Goal: Book appointment/travel/reservation

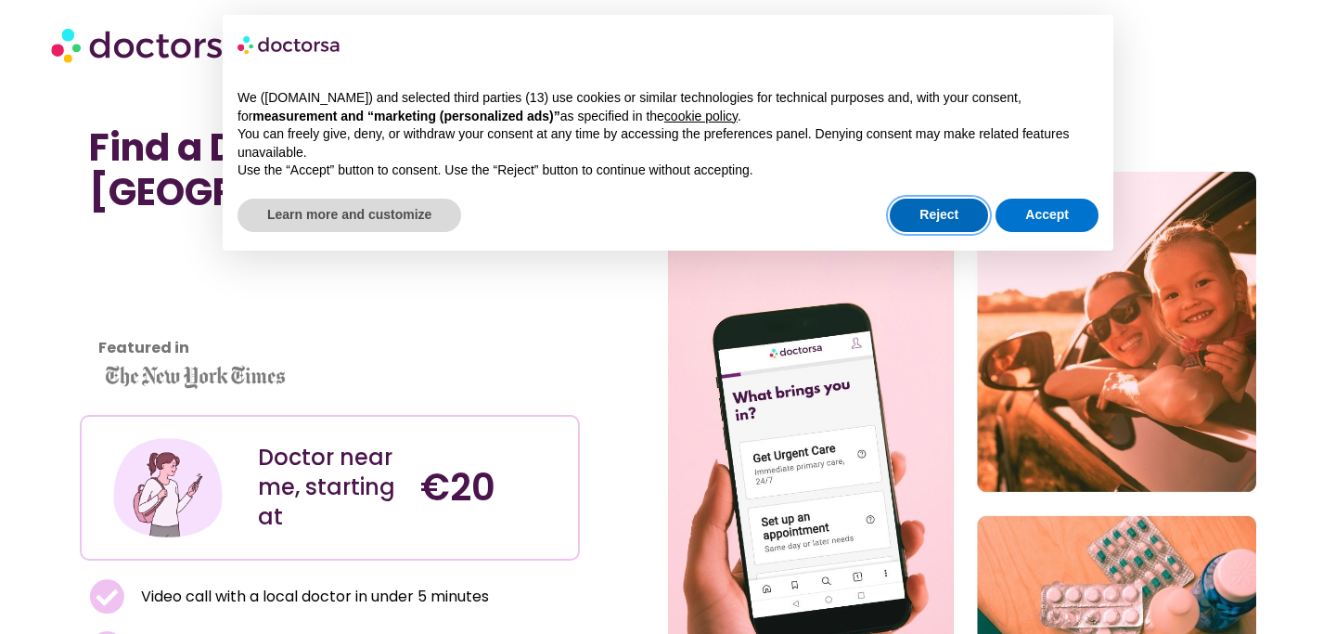
click at [952, 223] on button "Reject" at bounding box center [939, 215] width 98 height 33
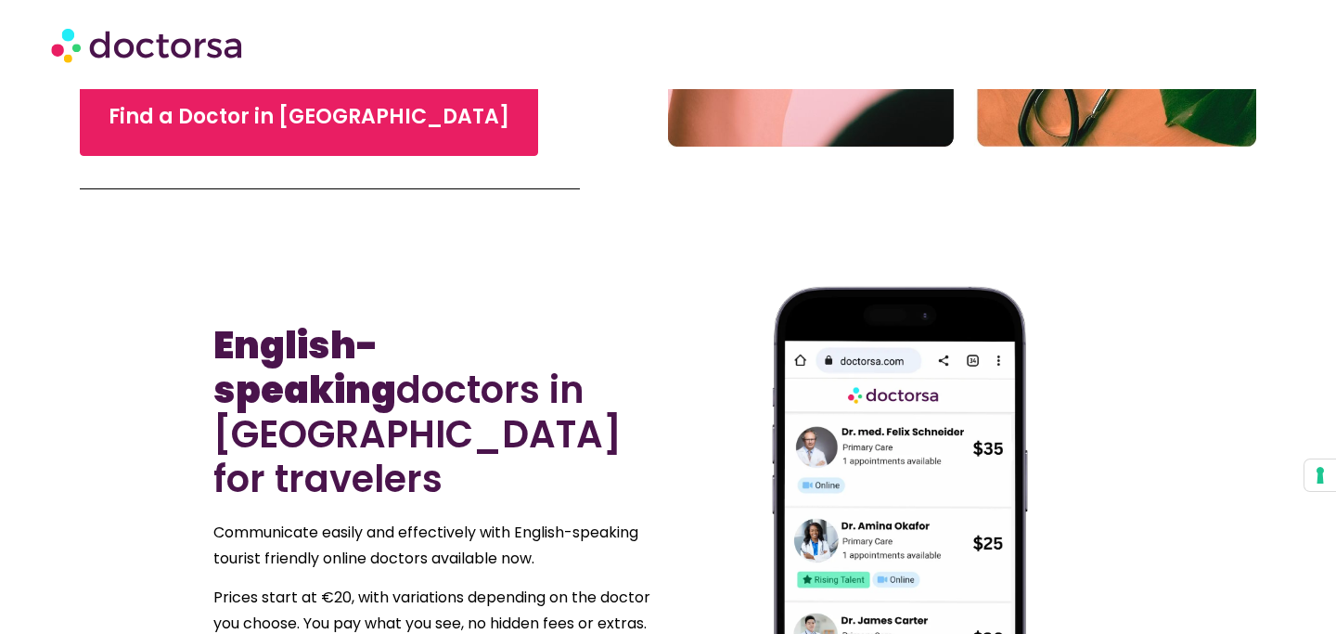
scroll to position [707, 0]
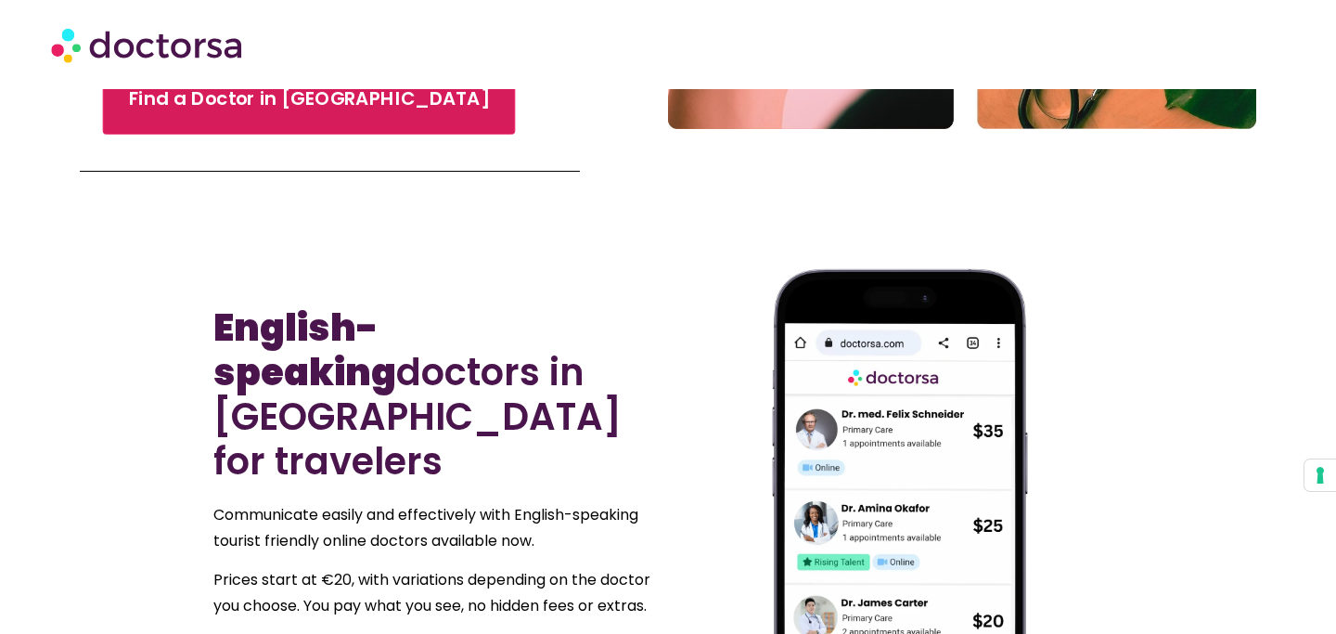
click at [273, 122] on link "Find a Doctor in [GEOGRAPHIC_DATA]" at bounding box center [309, 99] width 413 height 70
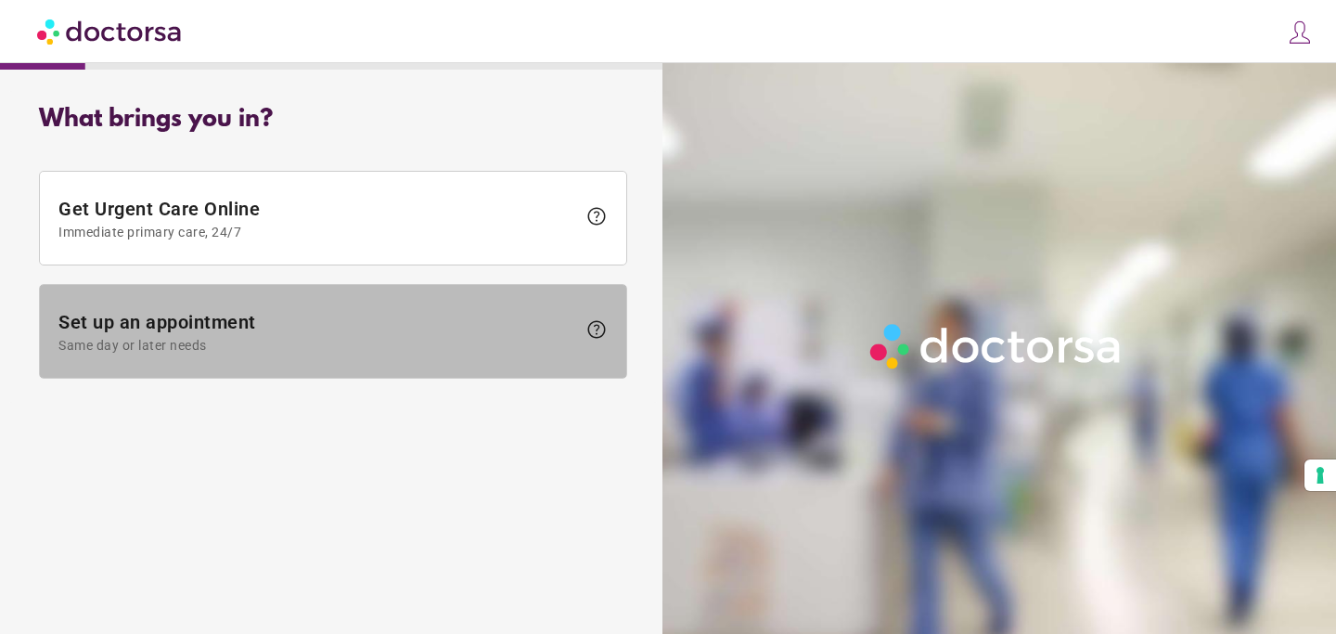
click at [416, 339] on span "Same day or later needs" at bounding box center [317, 345] width 518 height 15
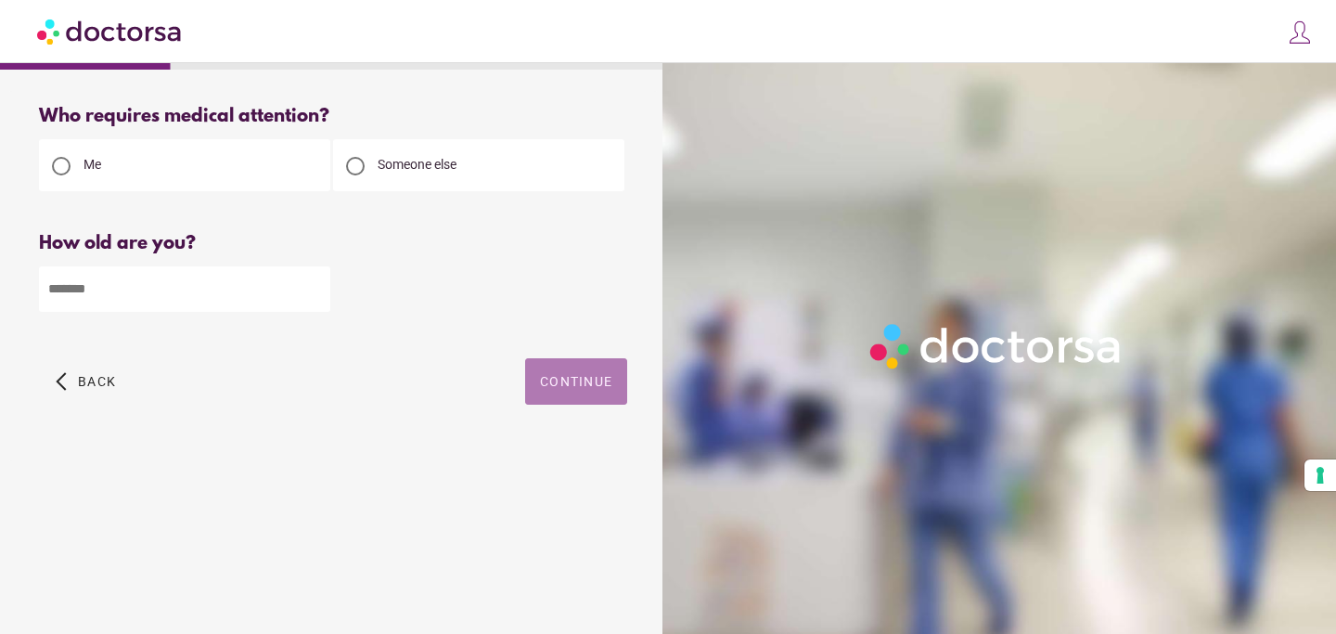
drag, startPoint x: 567, startPoint y: 365, endPoint x: 226, endPoint y: 263, distance: 355.4
click at [228, 263] on div "Who requires medical attention? Me Someone else Back" at bounding box center [332, 276] width 647 height 370
click at [210, 288] on input "number" at bounding box center [184, 288] width 291 height 45
type input "**"
click at [581, 386] on span "Continue" at bounding box center [576, 381] width 72 height 15
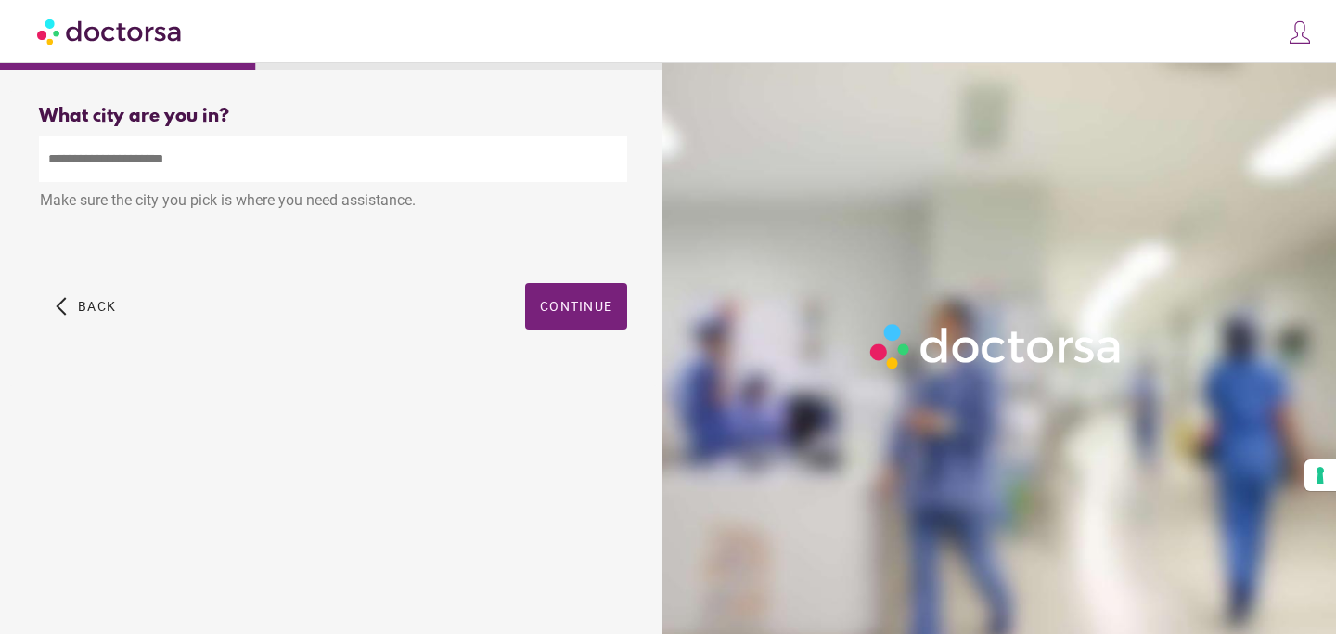
click at [460, 156] on input "text" at bounding box center [333, 158] width 588 height 45
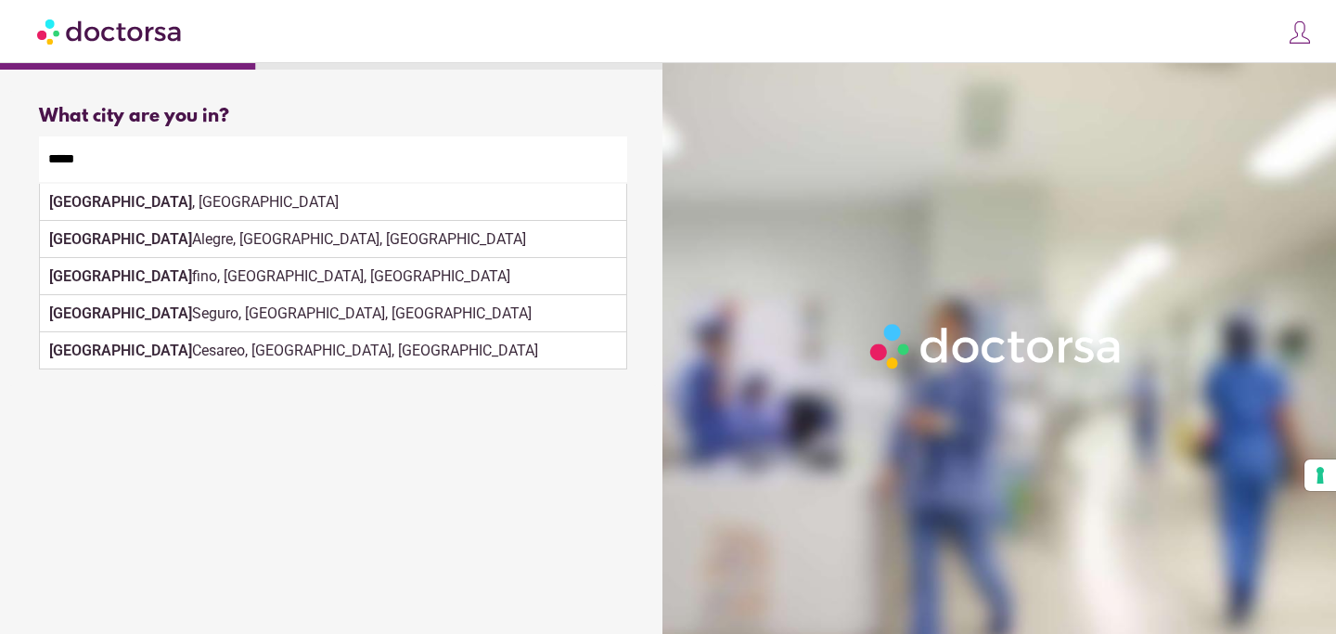
click at [305, 203] on div "Porto , Portugal" at bounding box center [333, 202] width 586 height 37
type input "**********"
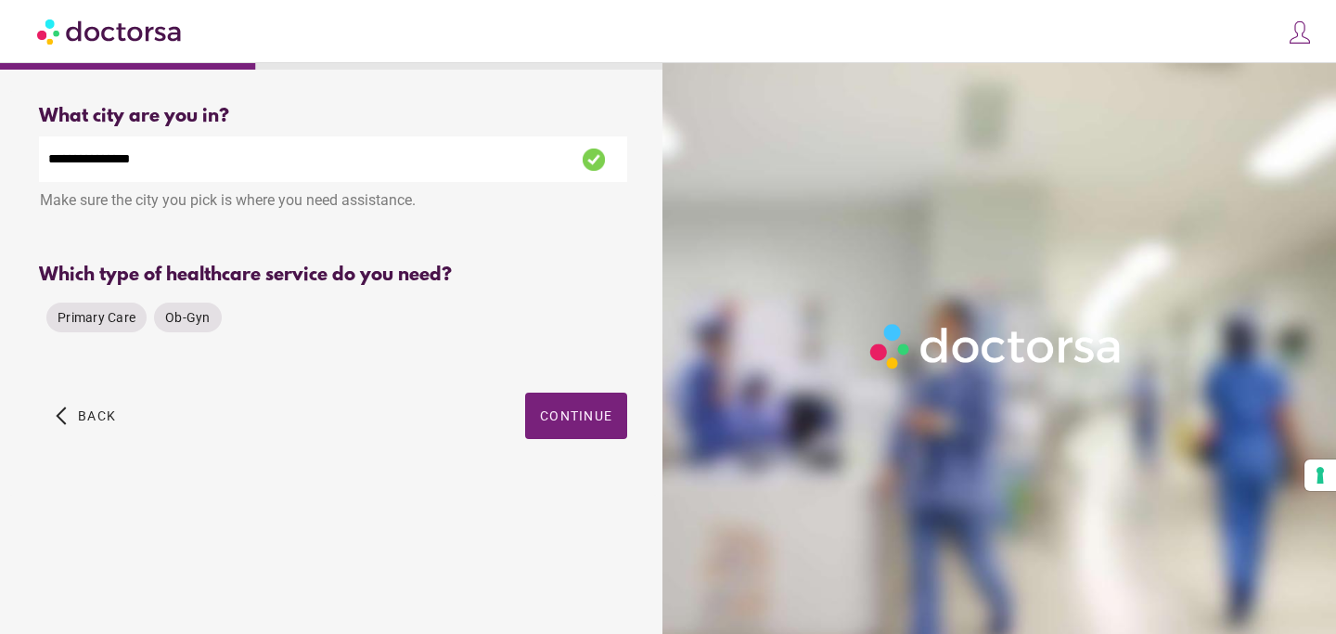
click at [559, 307] on div "Primary Care Ob-Gyn" at bounding box center [333, 317] width 588 height 45
click at [97, 320] on span "Primary Care" at bounding box center [97, 317] width 78 height 15
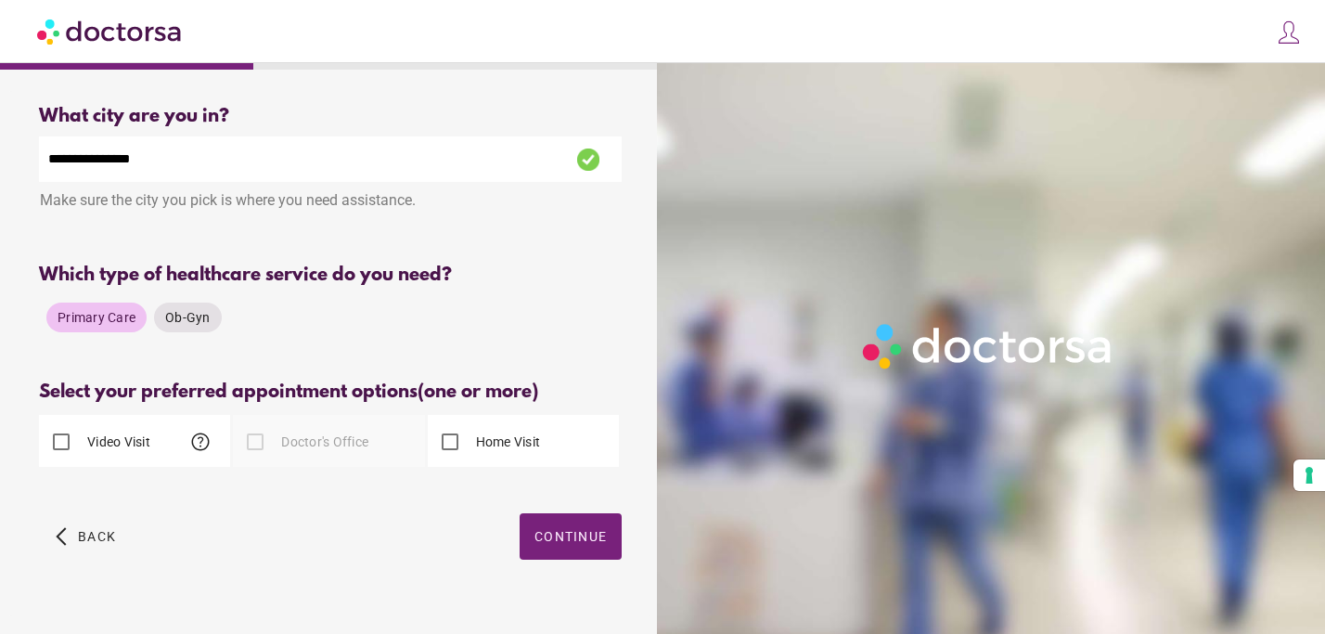
scroll to position [31, 0]
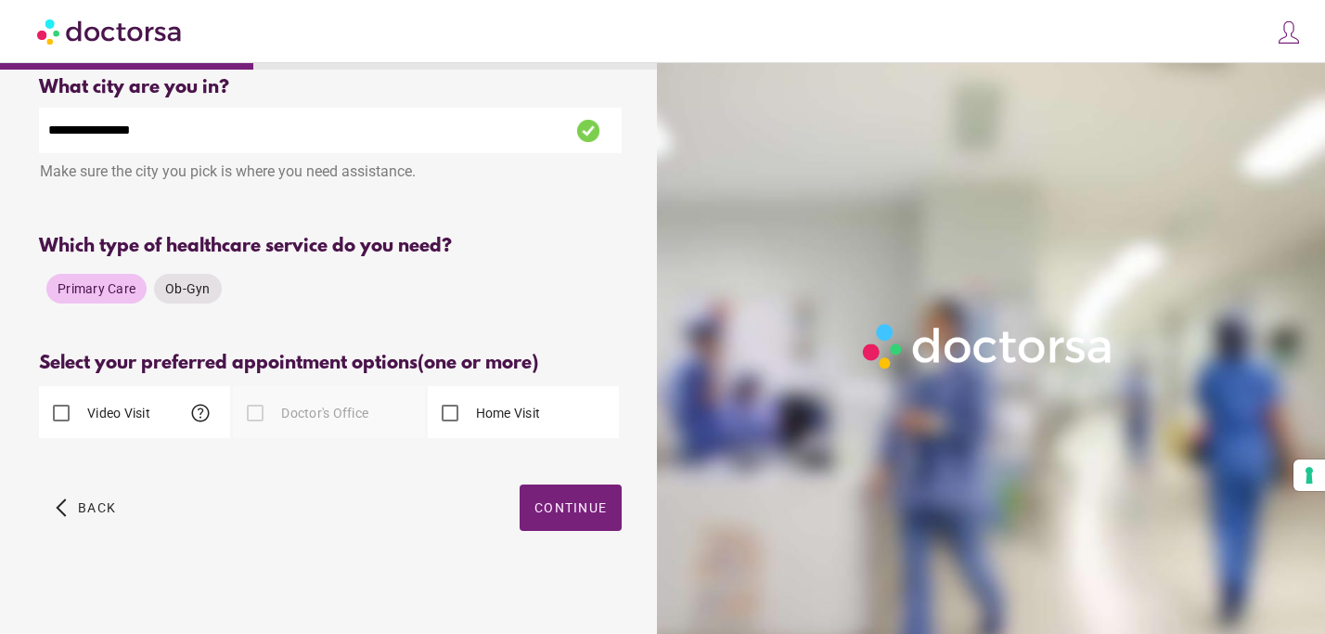
click at [105, 414] on label "Video Visit" at bounding box center [116, 412] width 67 height 19
click at [493, 401] on div "Home Visit" at bounding box center [484, 413] width 113 height 45
click at [546, 516] on span "button" at bounding box center [570, 507] width 102 height 46
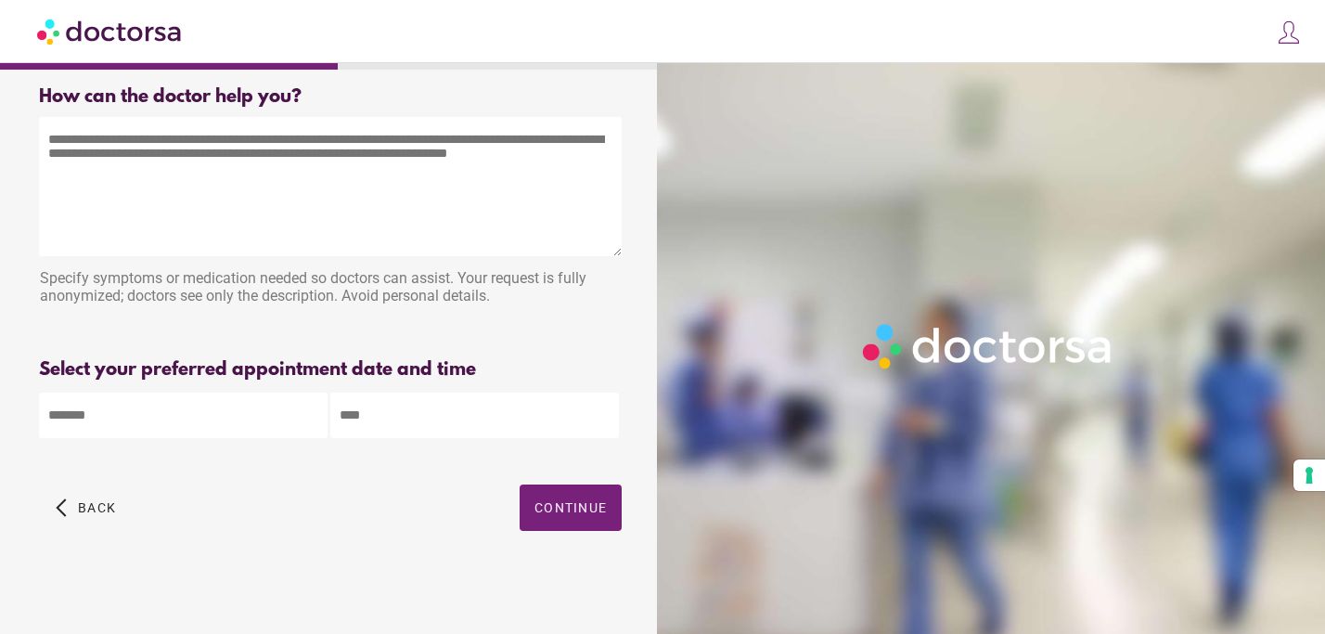
scroll to position [0, 0]
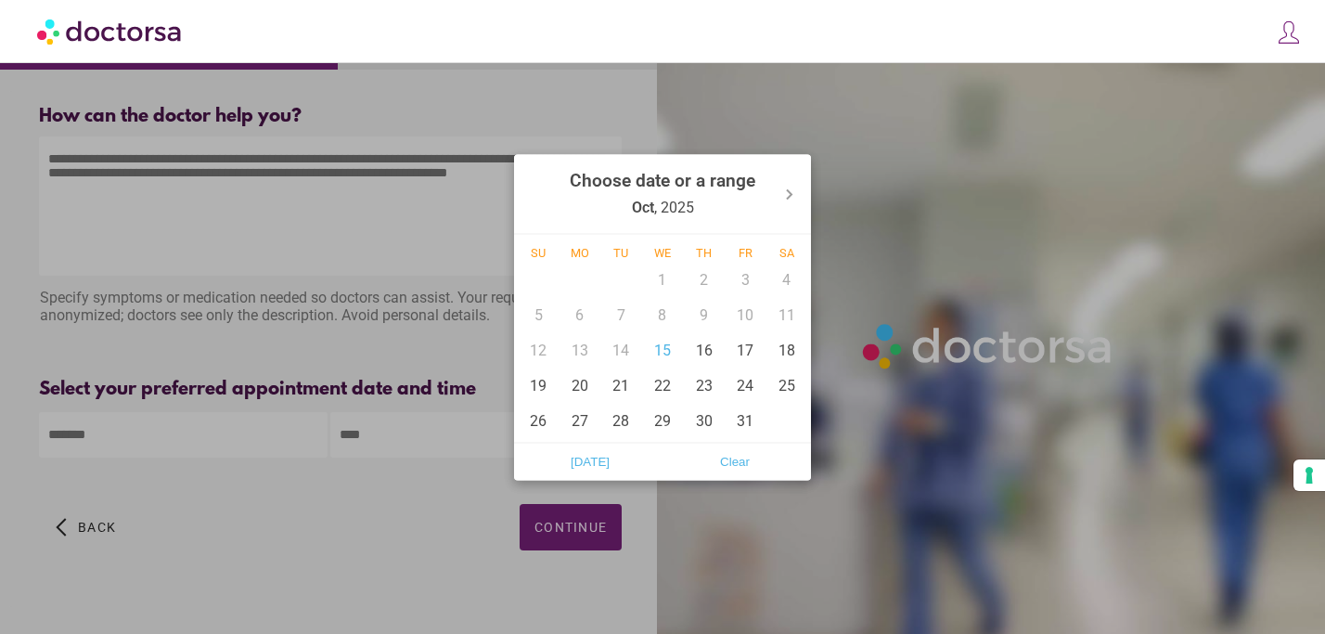
click at [225, 439] on body "**********" at bounding box center [662, 326] width 1325 height 653
click at [669, 351] on div "15" at bounding box center [663, 349] width 42 height 35
type input "******"
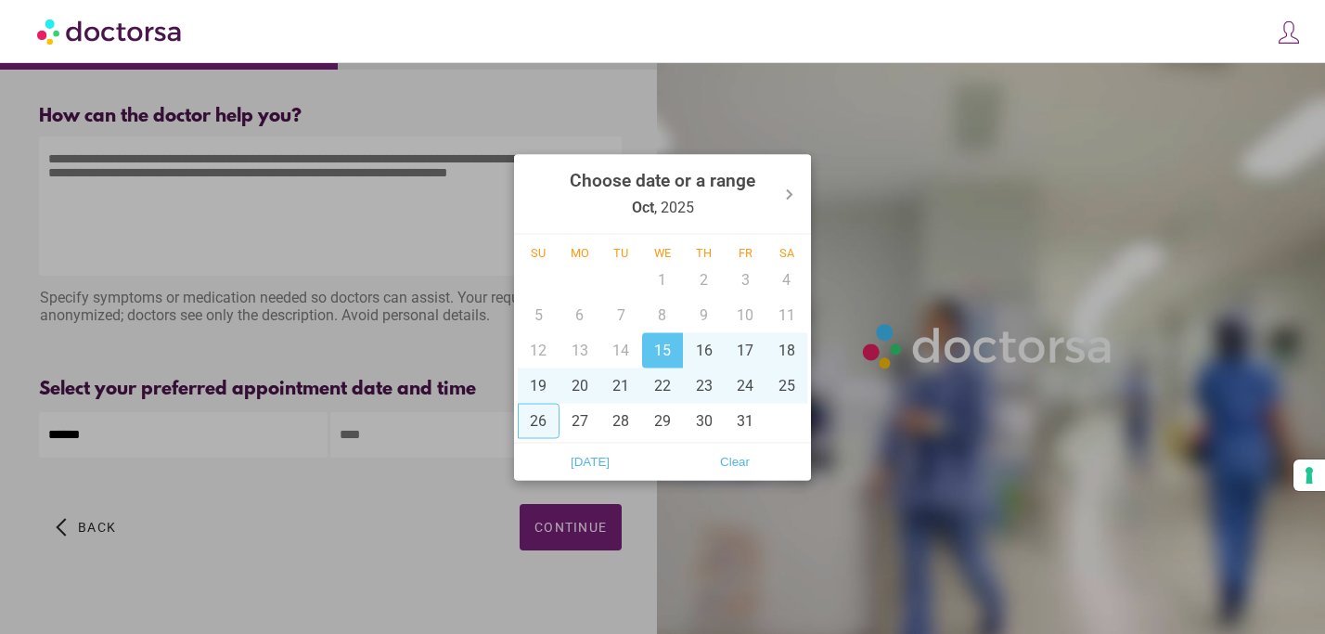
click at [491, 458] on div at bounding box center [662, 317] width 1325 height 634
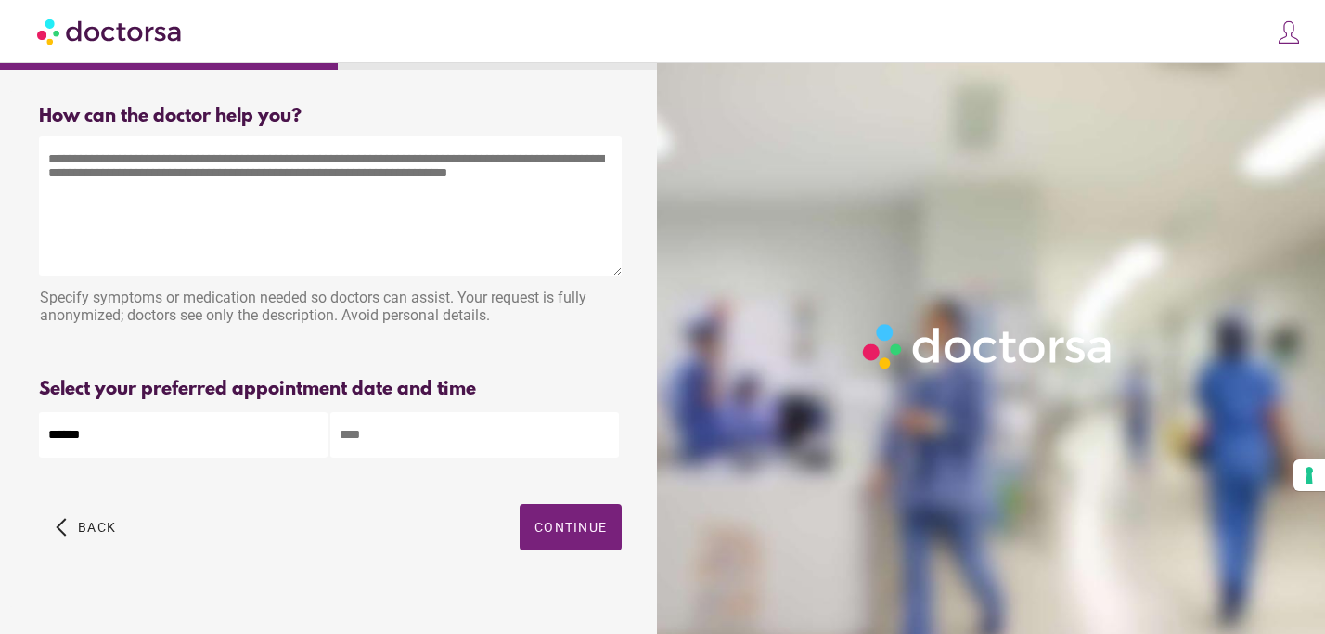
click at [502, 435] on input "text" at bounding box center [474, 434] width 288 height 45
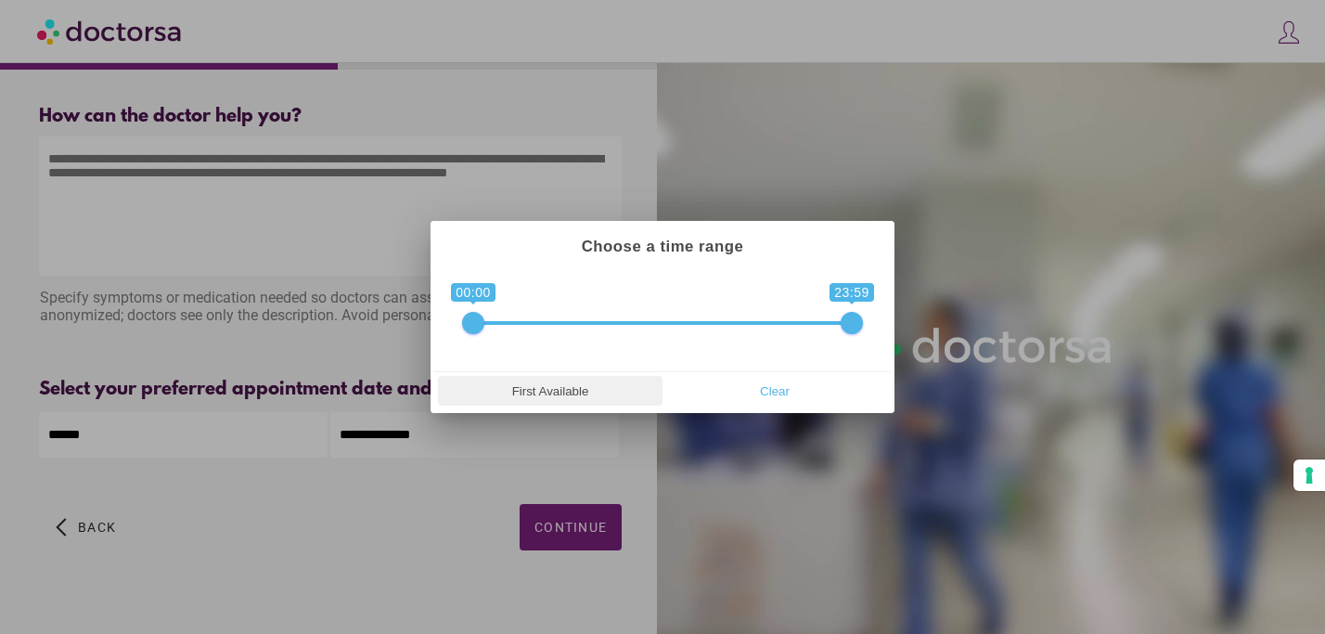
click at [581, 384] on span "First Available" at bounding box center [549, 391] width 213 height 28
type input "**********"
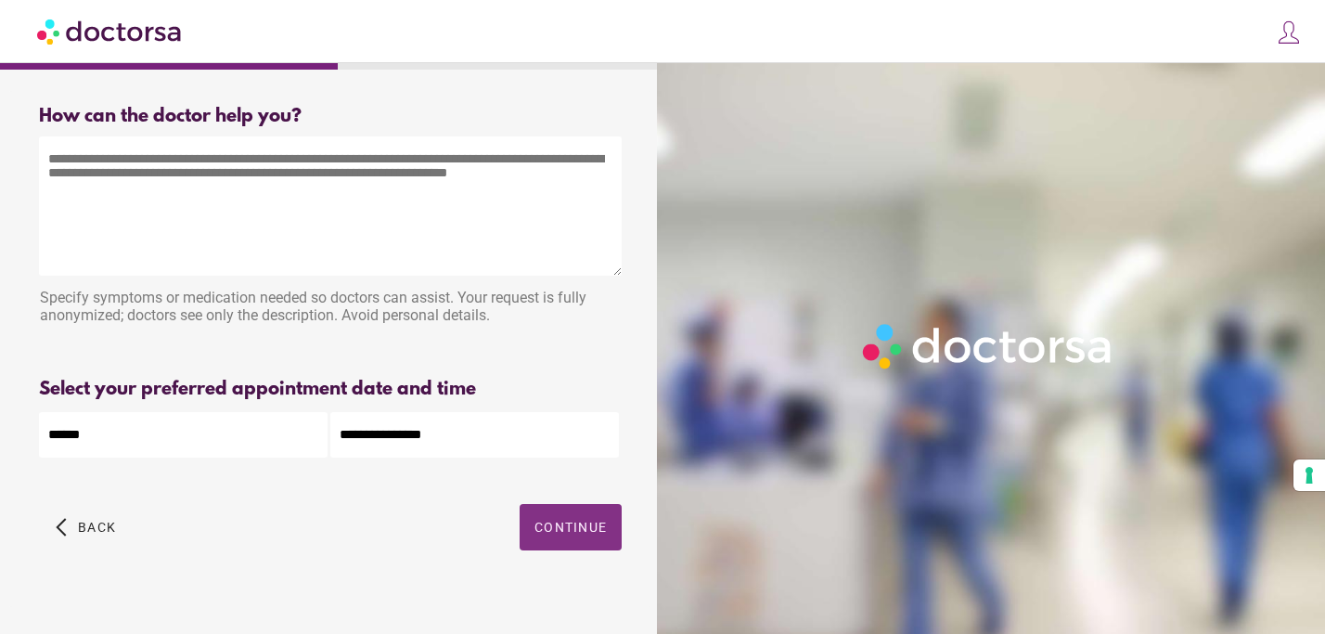
click at [576, 529] on span "Continue" at bounding box center [570, 526] width 72 height 15
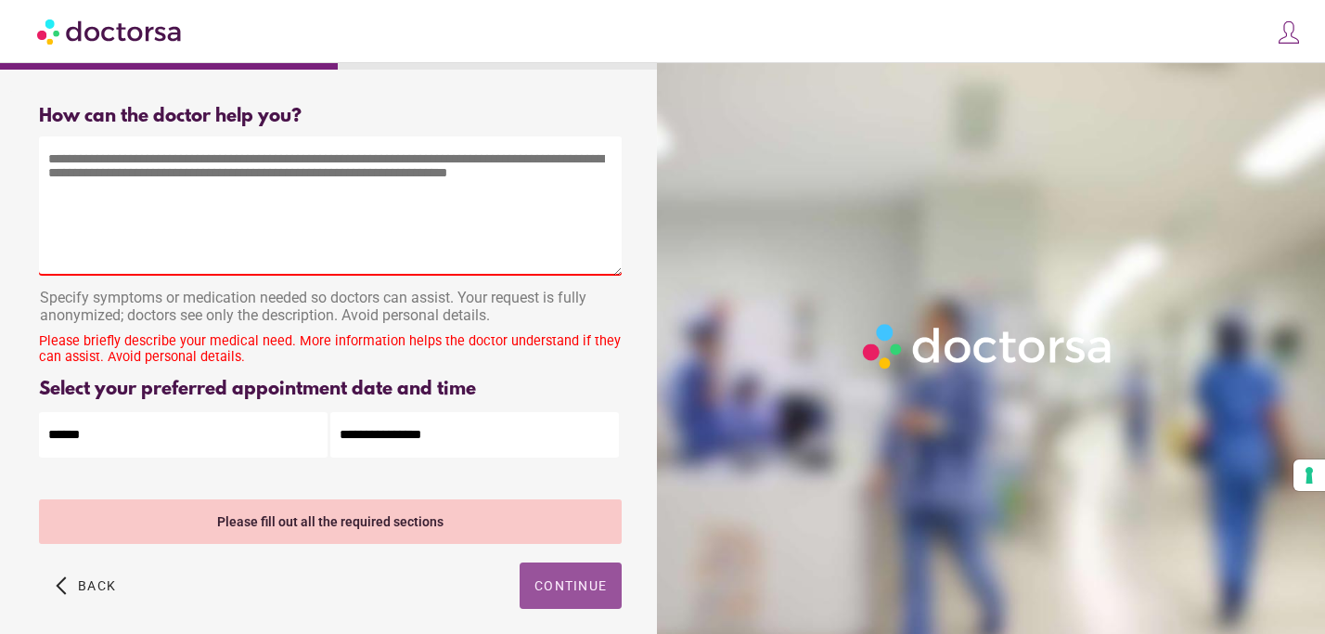
click at [481, 215] on textarea at bounding box center [330, 205] width 583 height 139
type textarea "*"
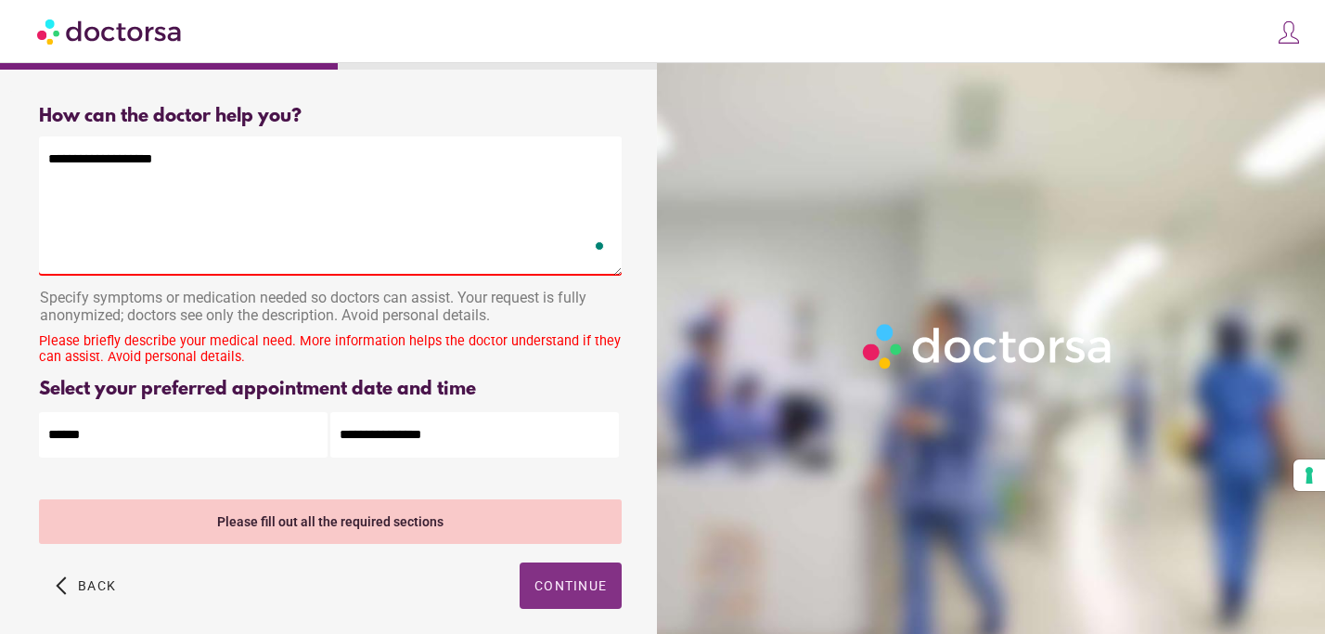
type textarea "**********"
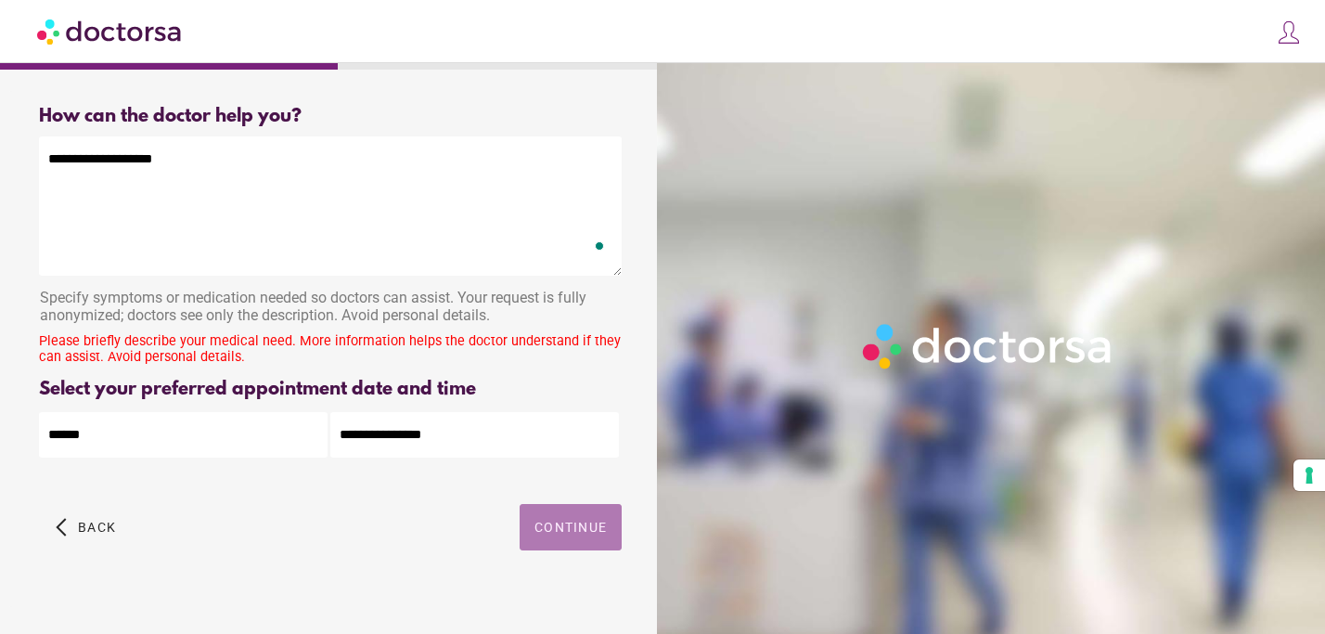
click at [579, 577] on div "arrow_back_ios Back Continue" at bounding box center [330, 541] width 583 height 74
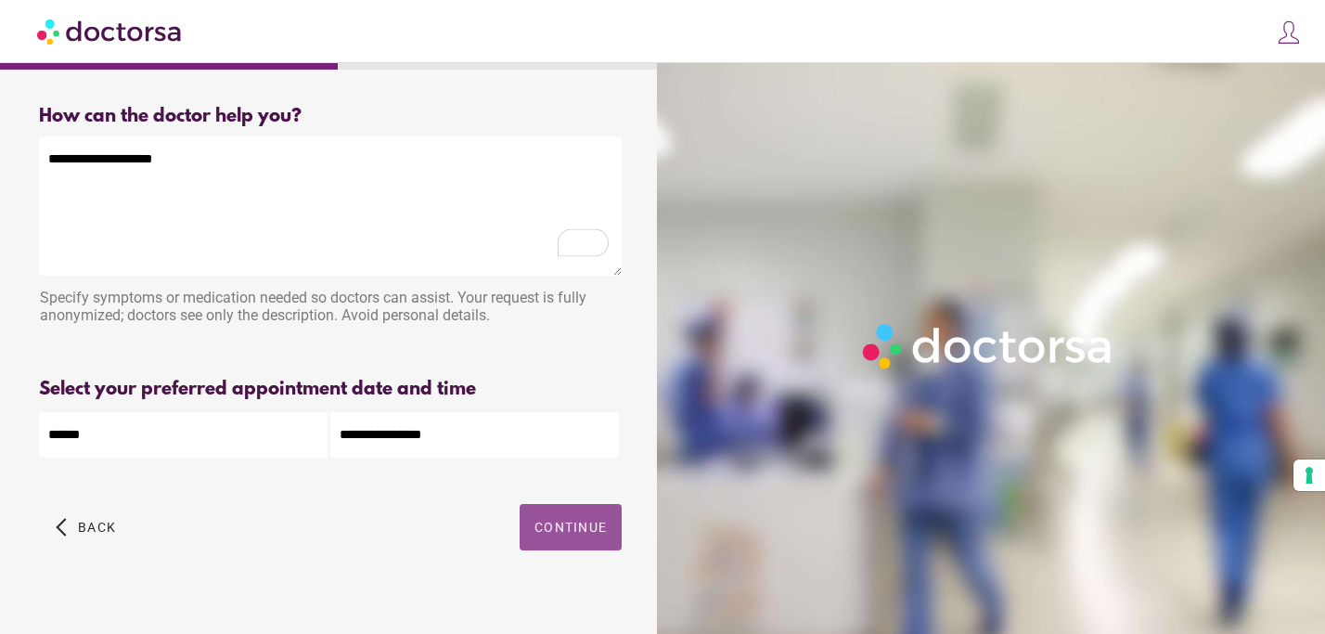
scroll to position [21, 0]
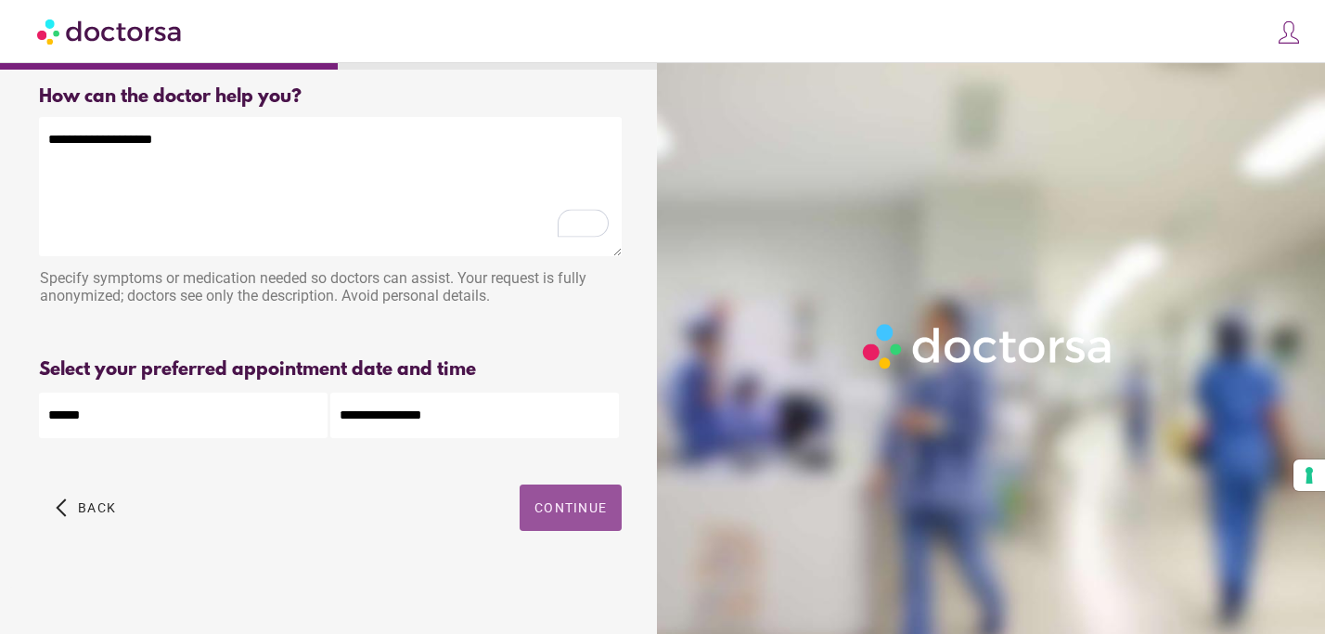
click at [583, 512] on span "Continue" at bounding box center [570, 507] width 72 height 15
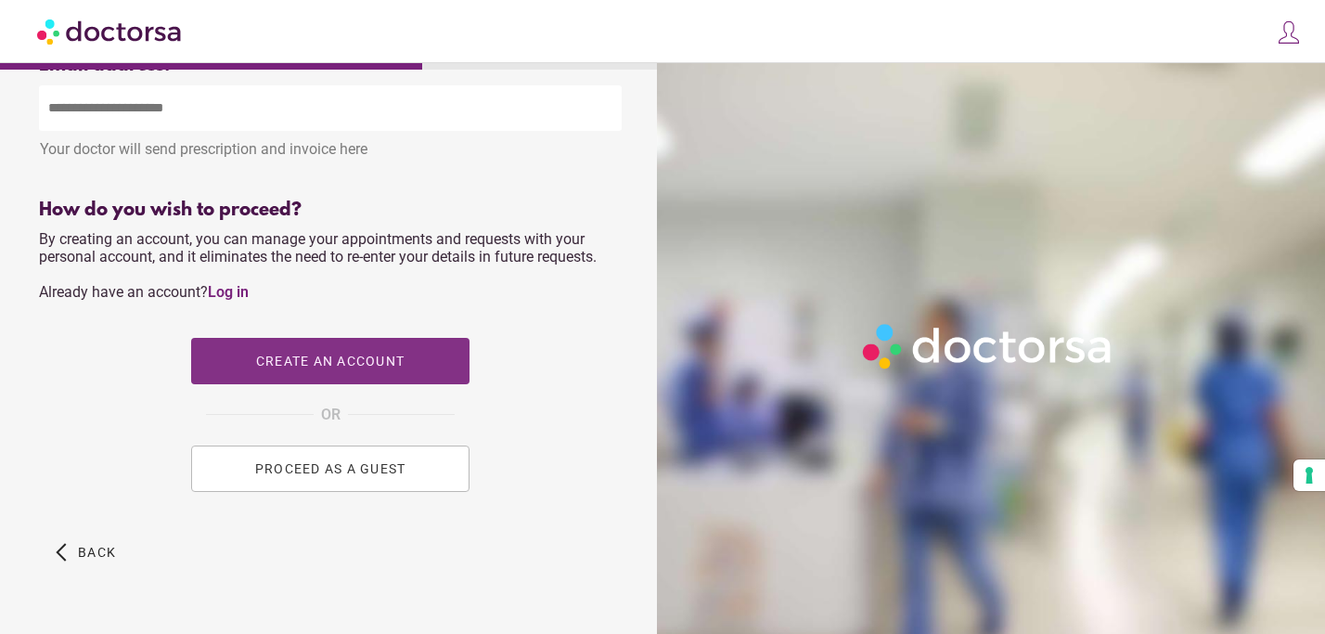
scroll to position [703, 0]
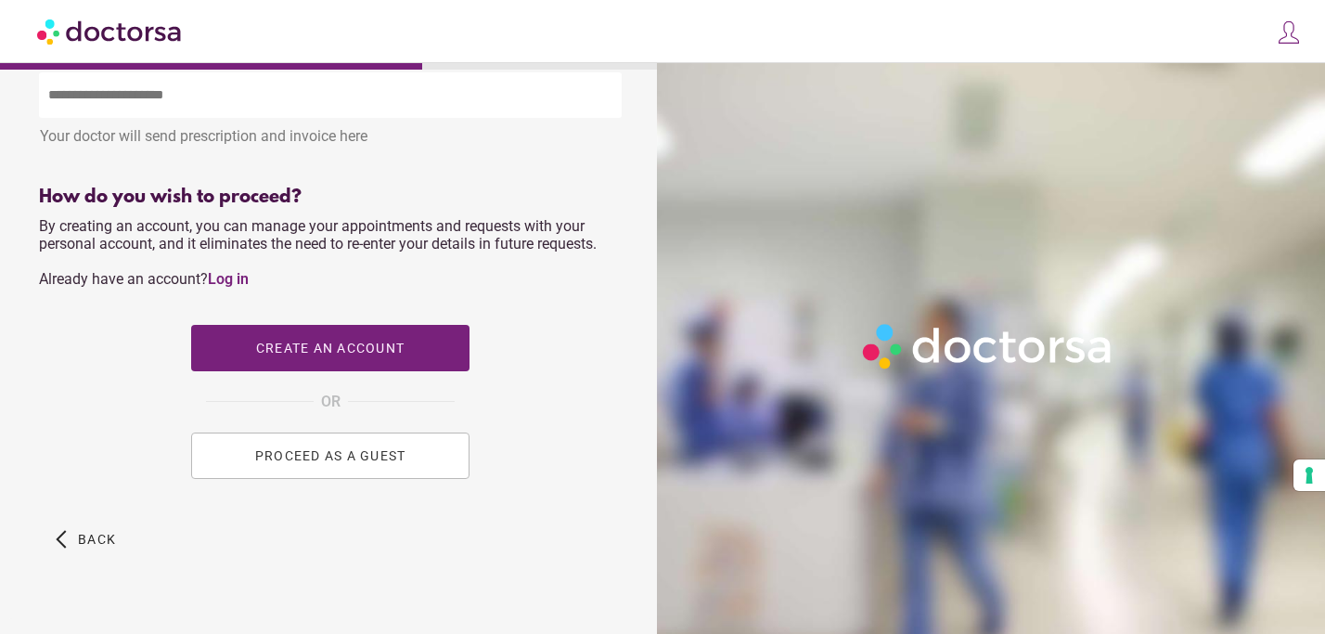
click at [392, 462] on span "PROCEED AS A GUEST" at bounding box center [330, 455] width 151 height 15
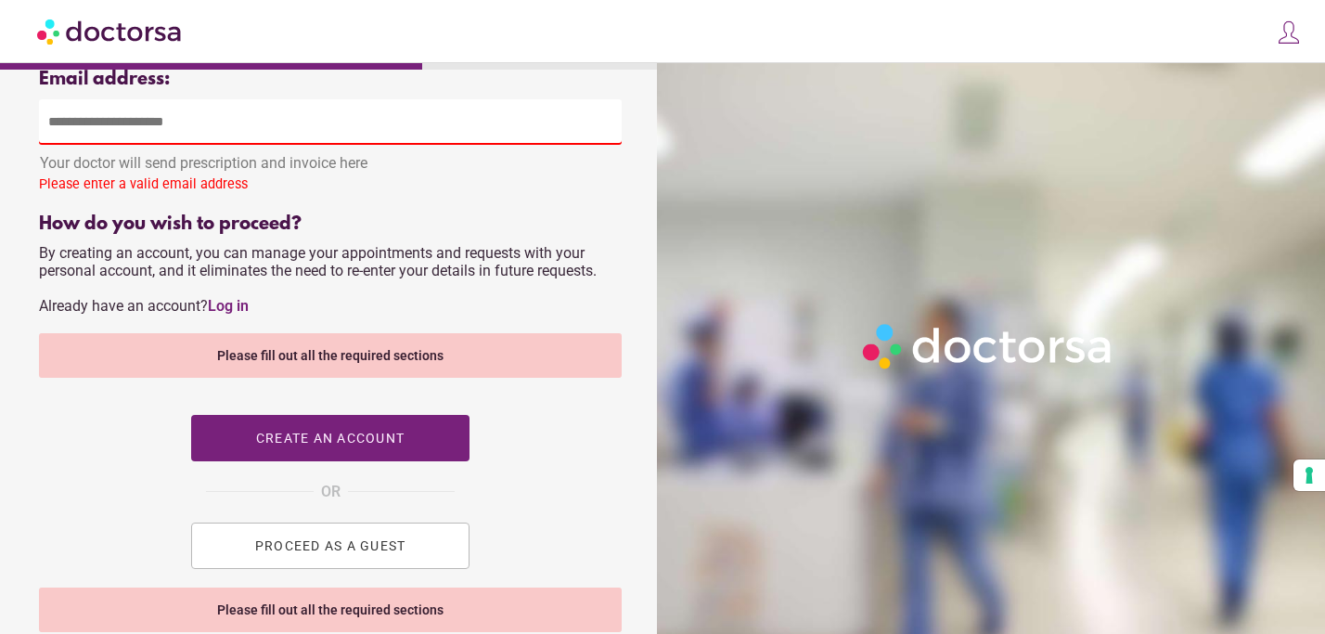
scroll to position [847, 0]
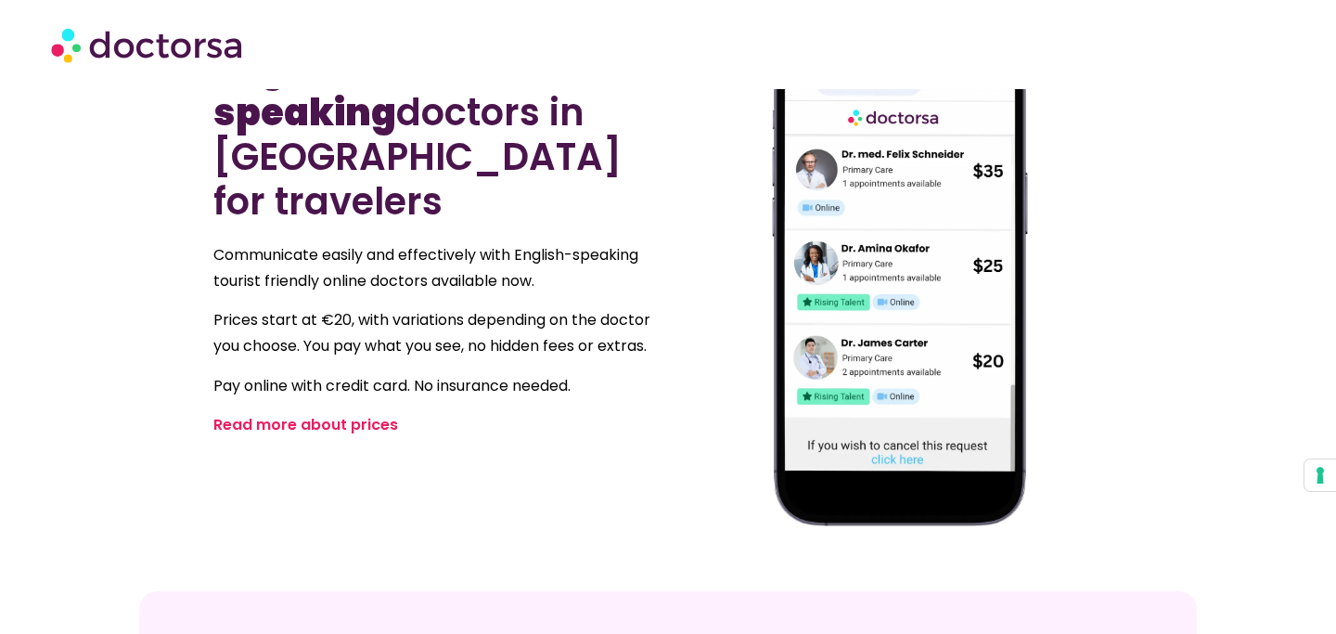
scroll to position [247, 0]
